Goal: Go to known website: Go to known website

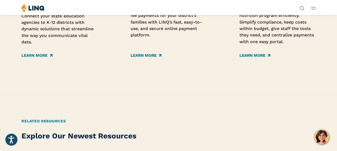
scroll to position [865, 0]
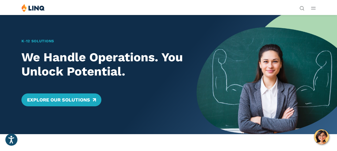
click at [41, 12] on img at bounding box center [32, 8] width 23 height 8
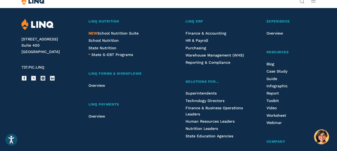
scroll to position [540, 0]
